Goal: Information Seeking & Learning: Stay updated

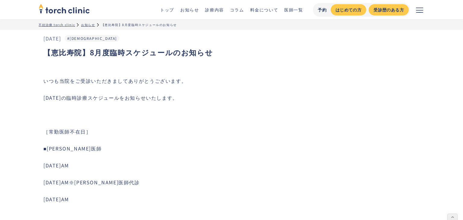
scroll to position [1, 0]
click at [94, 24] on div "お知らせ" at bounding box center [88, 23] width 14 height 5
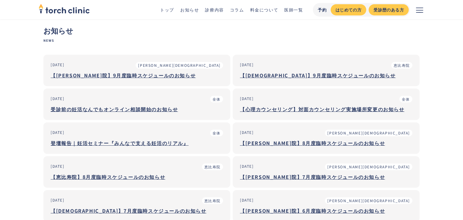
click at [286, 75] on div "【恵比寿院】9月度臨時スケジュールのお知らせ" at bounding box center [326, 74] width 172 height 7
